Goal: Transaction & Acquisition: Register for event/course

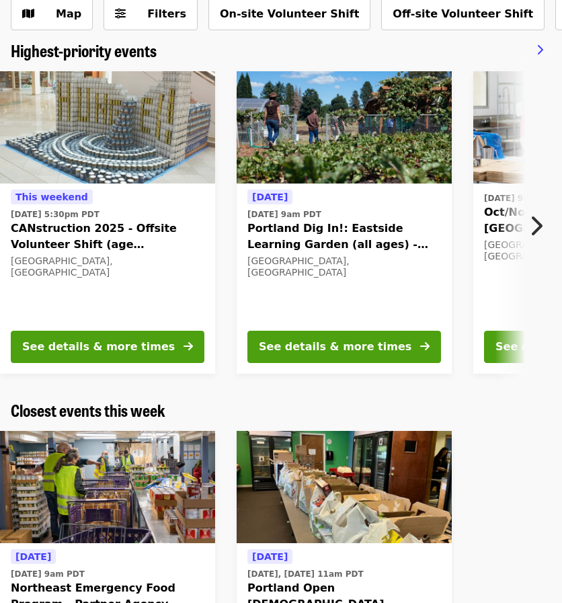
click at [392, 240] on span "Portland Dig In!: Eastside Learning Garden (all ages) - Aug/Sept/Oct" at bounding box center [344, 237] width 194 height 32
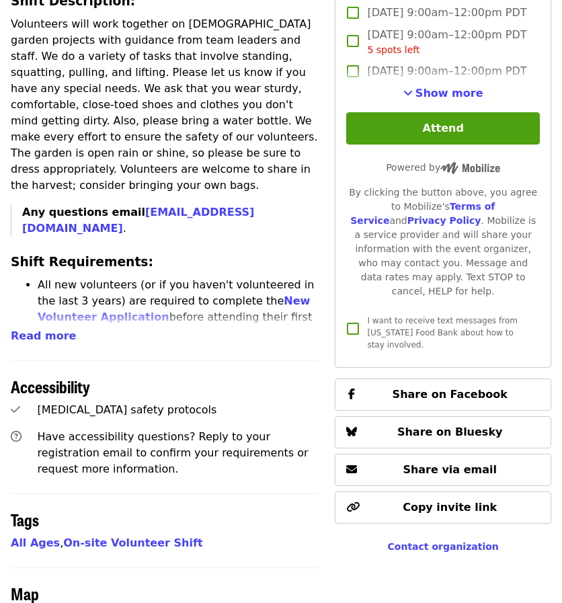
scroll to position [519, 0]
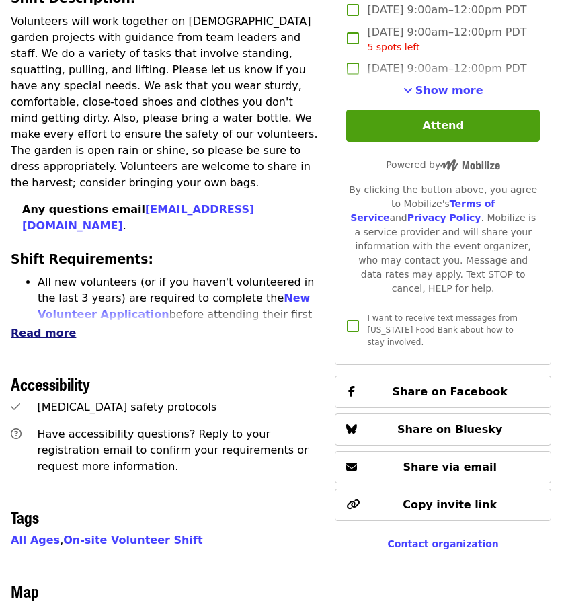
click at [50, 327] on span "Read more" at bounding box center [43, 333] width 65 height 13
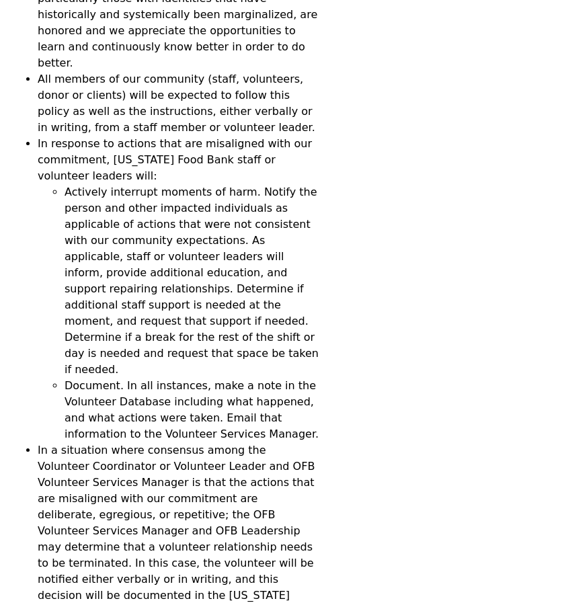
scroll to position [2167, 0]
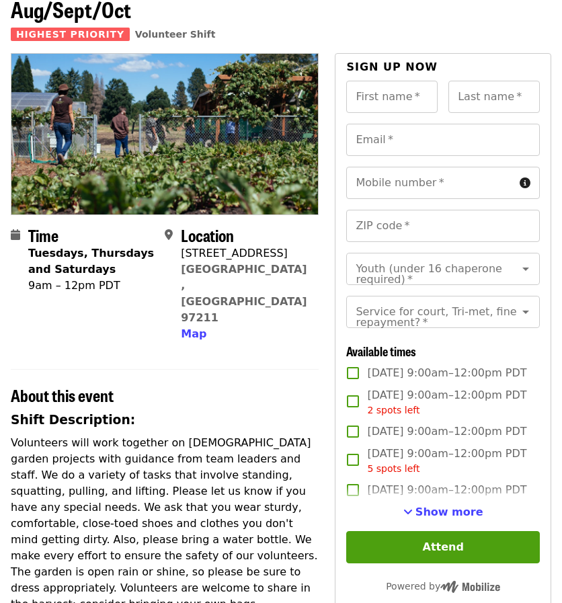
scroll to position [95, 0]
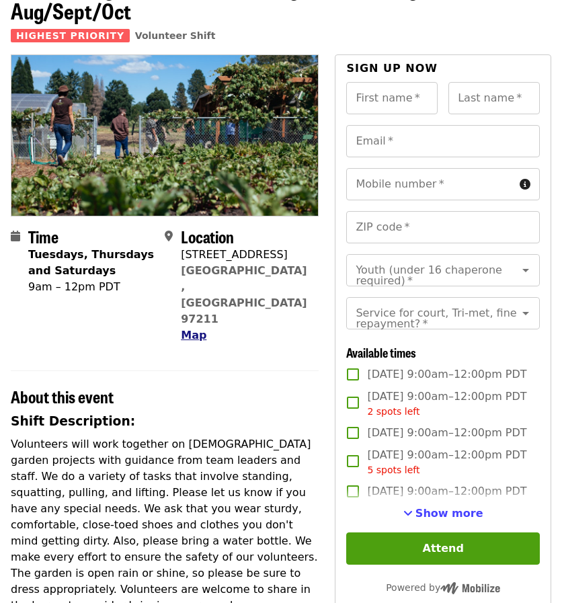
click at [188, 329] on span "Map" at bounding box center [194, 335] width 26 height 13
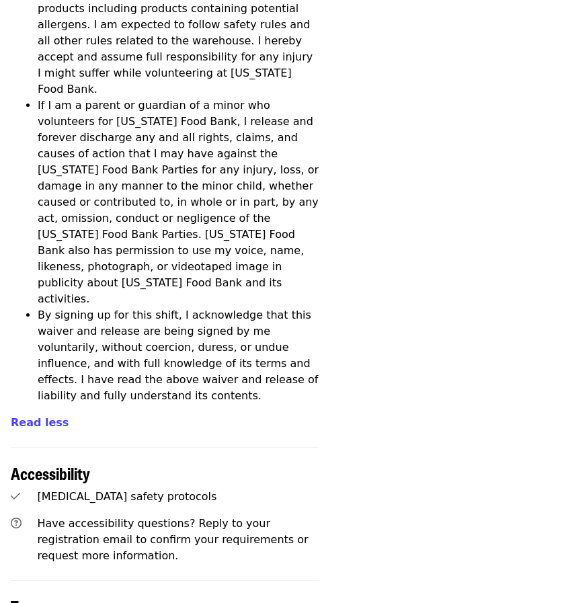
scroll to position [3275, 0]
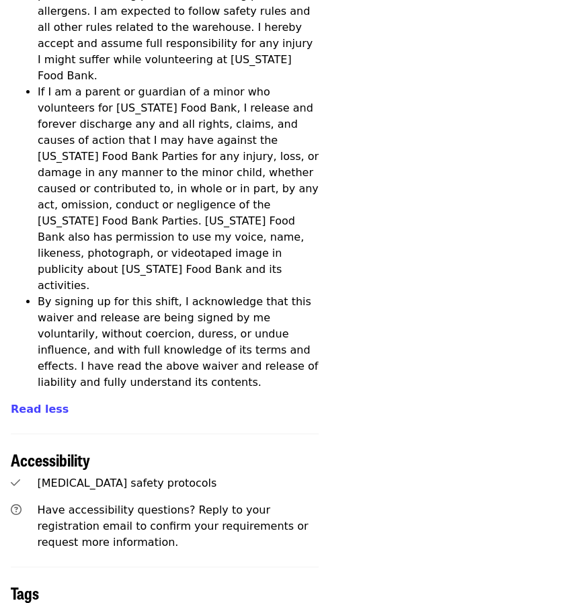
scroll to position [83, 0]
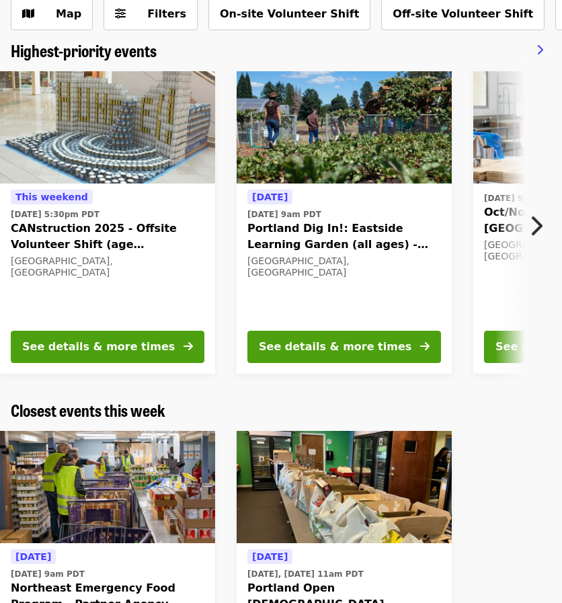
click at [143, 233] on span "CANstruction 2025 - Offsite Volunteer Shift (age [DEMOGRAPHIC_DATA]+)" at bounding box center [108, 237] width 194 height 32
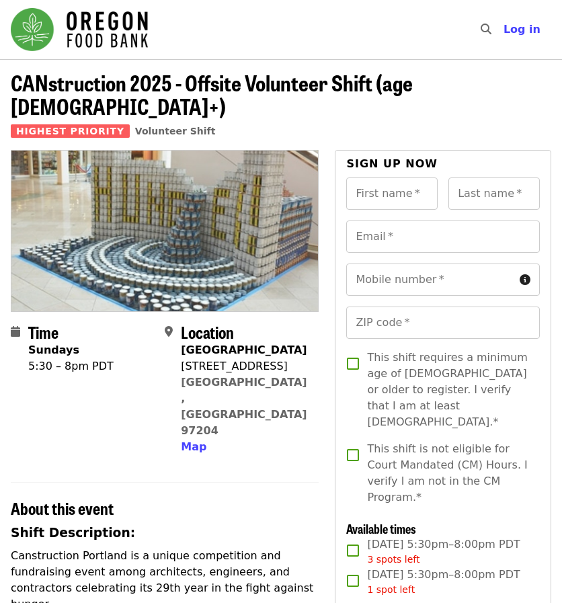
click at [135, 194] on img at bounding box center [164, 231] width 307 height 161
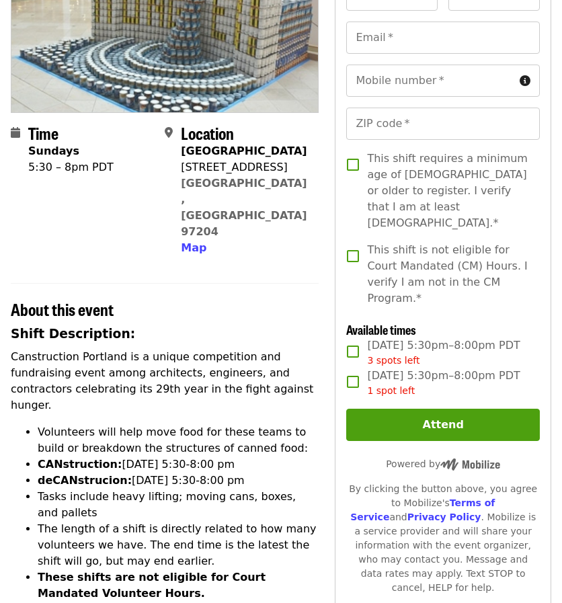
scroll to position [196, 0]
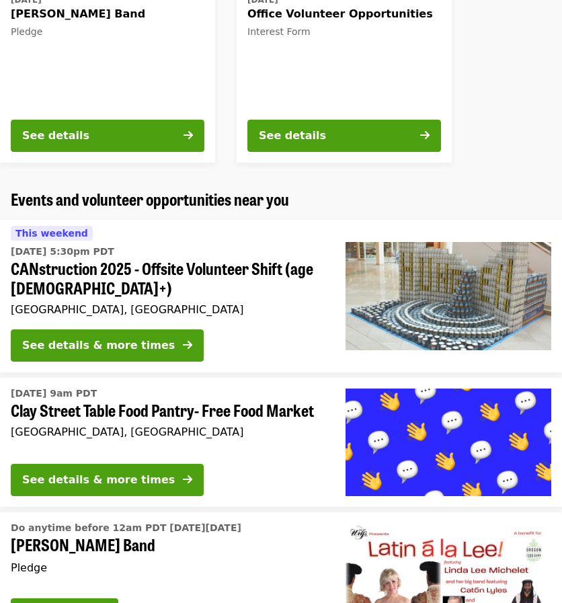
scroll to position [1018, 0]
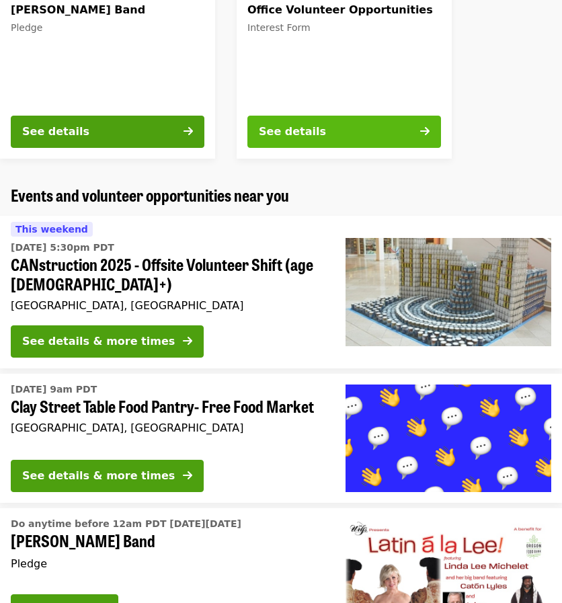
click at [414, 140] on button "See details" at bounding box center [344, 132] width 194 height 32
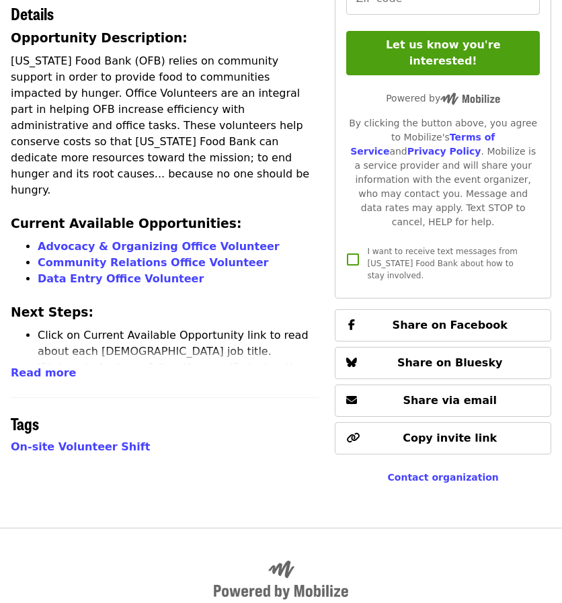
scroll to position [304, 0]
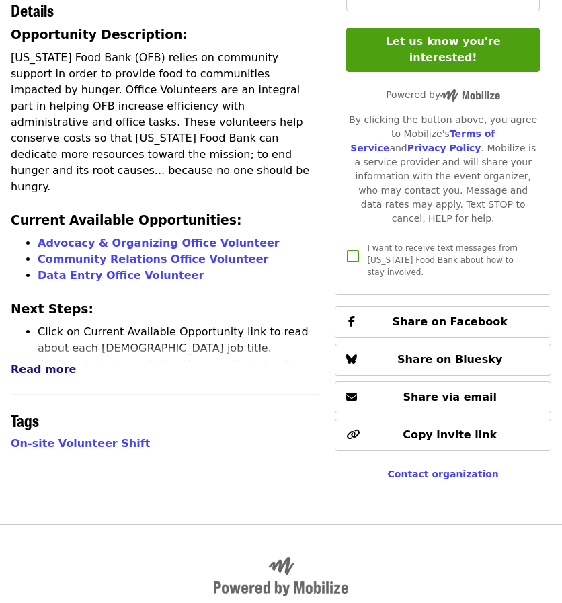
click at [46, 375] on span "Read more" at bounding box center [43, 369] width 65 height 13
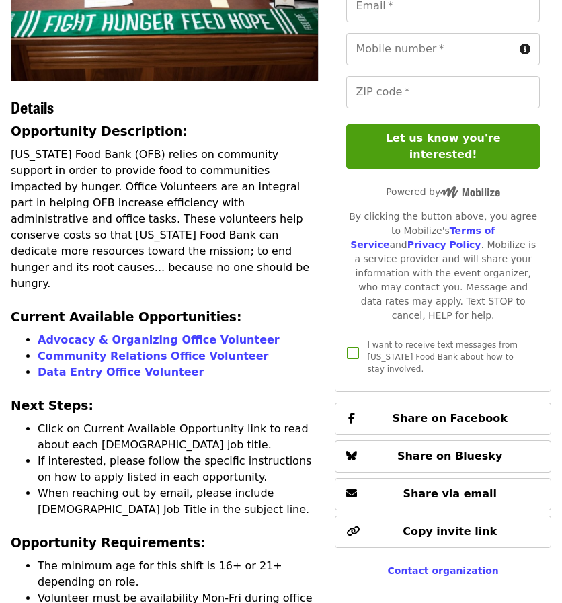
scroll to position [206, 0]
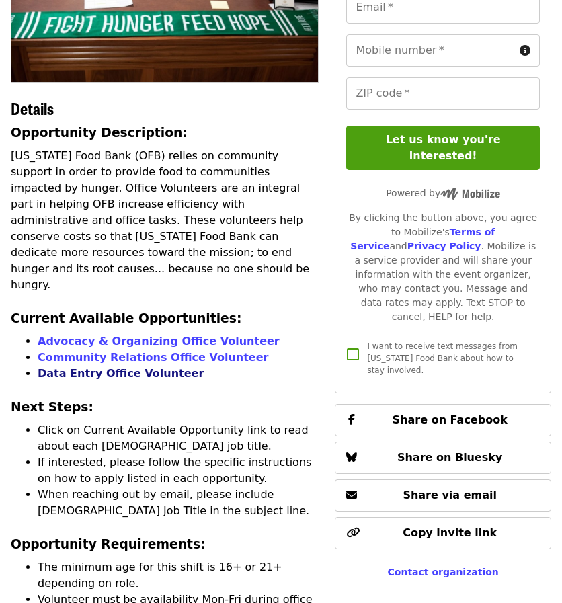
click at [163, 367] on link "Data Entry Office Volunteer" at bounding box center [121, 373] width 166 height 13
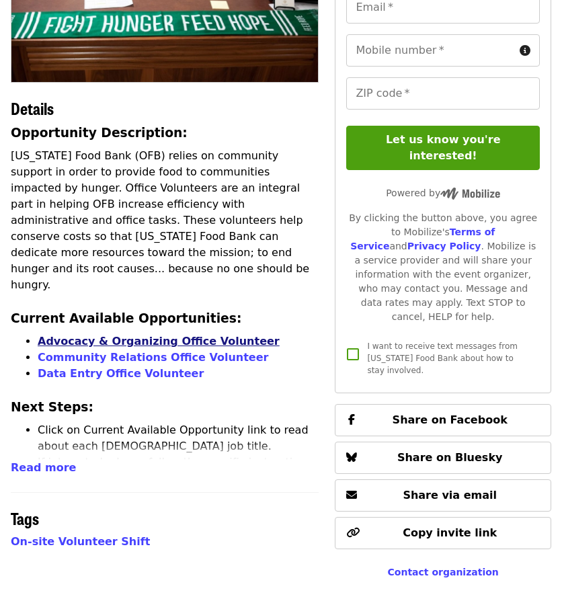
click at [219, 335] on link "Advocacy & Organizing Office Volunteer" at bounding box center [159, 341] width 242 height 13
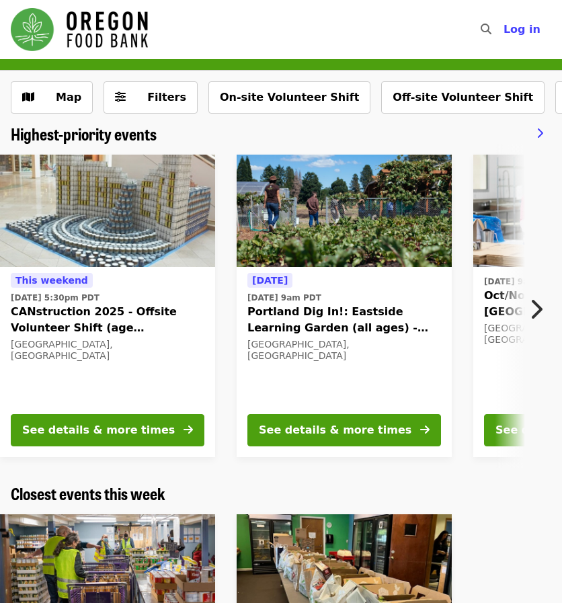
click at [542, 306] on icon "chevron-right icon" at bounding box center [535, 310] width 13 height 26
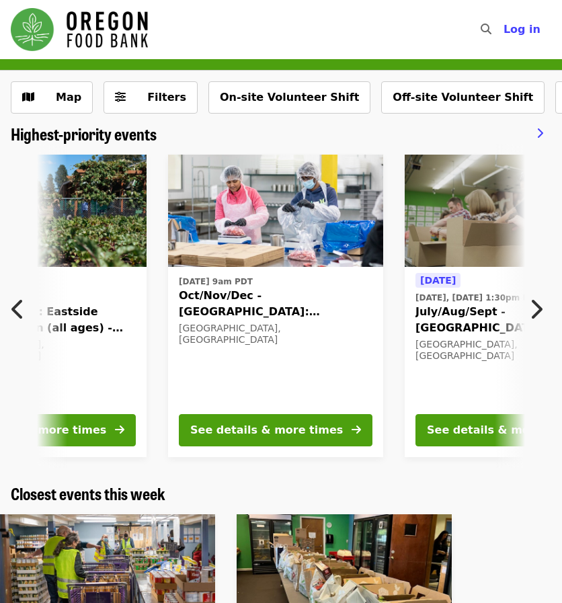
click at [542, 306] on icon "chevron-right icon" at bounding box center [535, 310] width 13 height 26
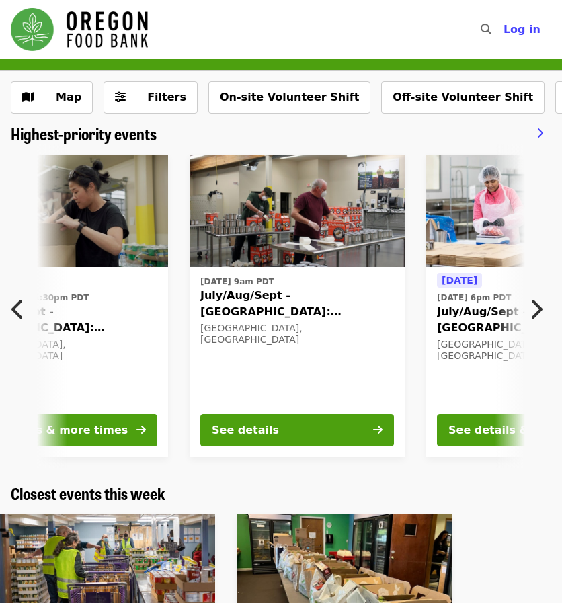
click at [542, 306] on icon "chevron-right icon" at bounding box center [535, 310] width 13 height 26
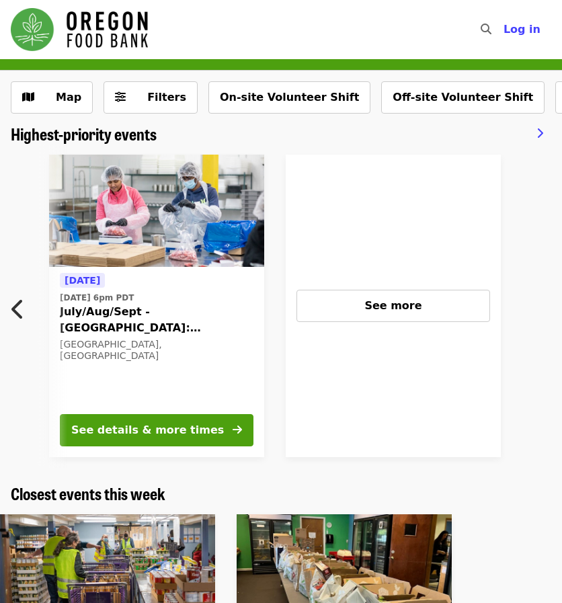
scroll to position [0, 1141]
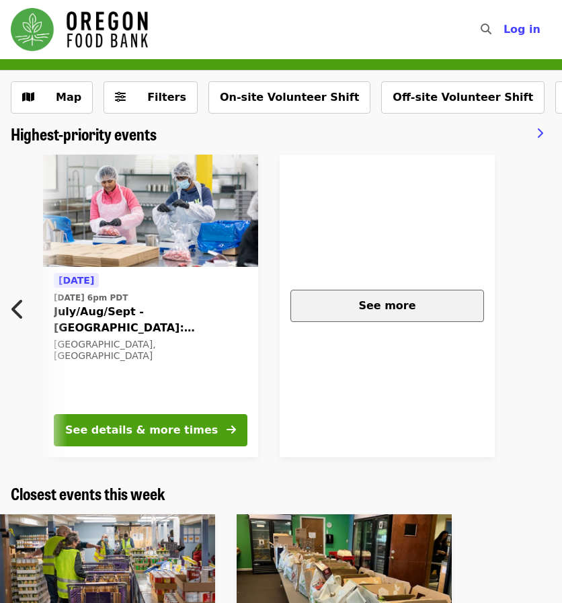
click at [463, 309] on div "See more" at bounding box center [387, 306] width 171 height 16
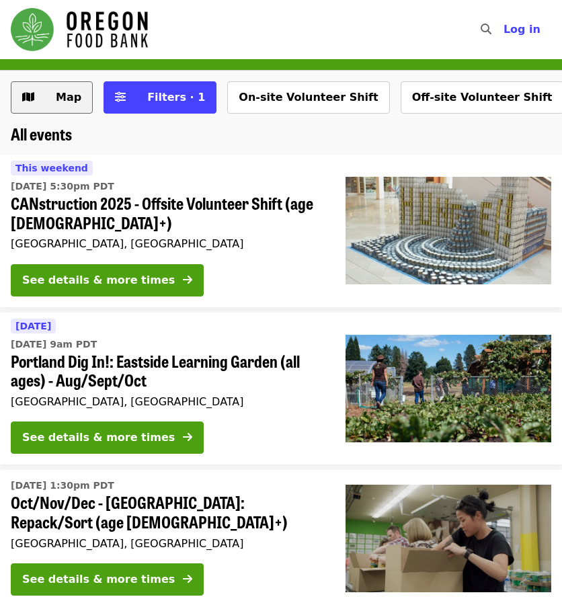
click at [77, 106] on button "Map" at bounding box center [52, 97] width 82 height 32
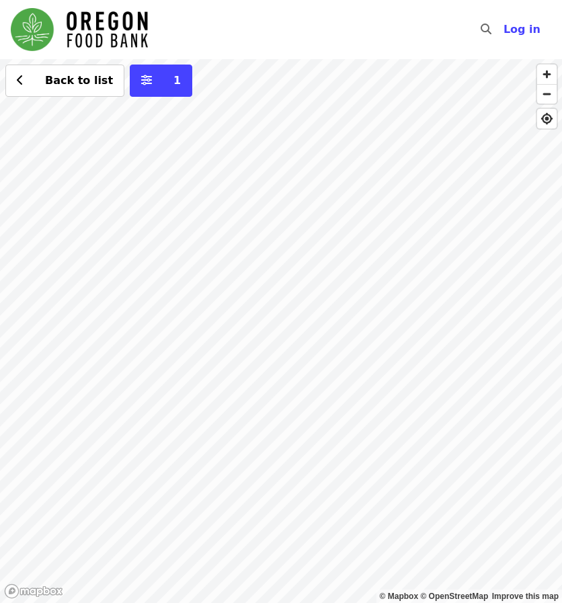
drag, startPoint x: 83, startPoint y: 416, endPoint x: 51, endPoint y: 373, distance: 54.3
click at [51, 373] on div "Back to list 1" at bounding box center [281, 331] width 562 height 544
